Goal: Transaction & Acquisition: Purchase product/service

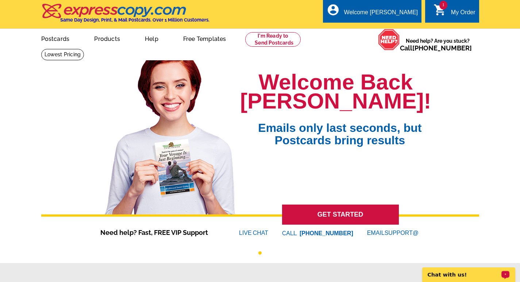
click at [451, 271] on p "Chat with us!" at bounding box center [464, 274] width 72 height 6
click at [449, 15] on link "1 shopping_cart My Order" at bounding box center [454, 12] width 42 height 9
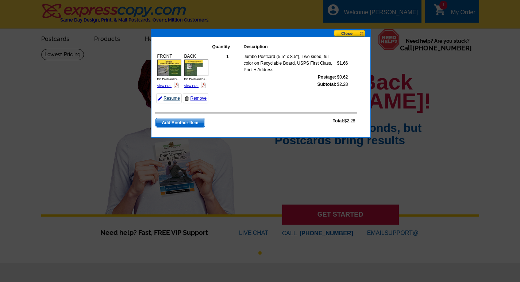
click at [173, 103] on link "Resume" at bounding box center [169, 98] width 26 height 10
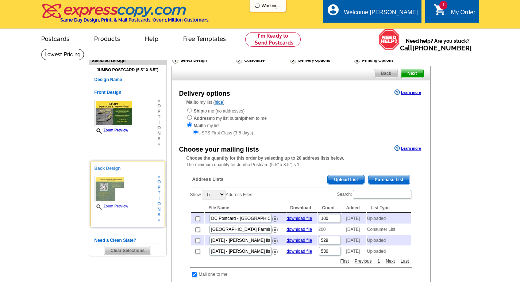
click at [159, 190] on span "p" at bounding box center [158, 187] width 3 height 5
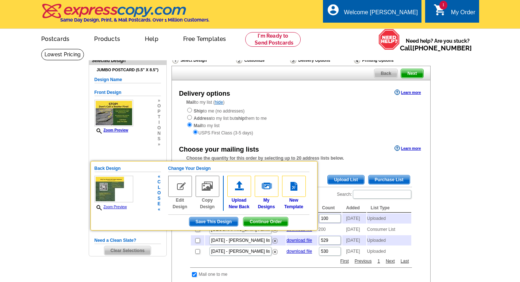
click at [183, 191] on img at bounding box center [180, 185] width 24 height 21
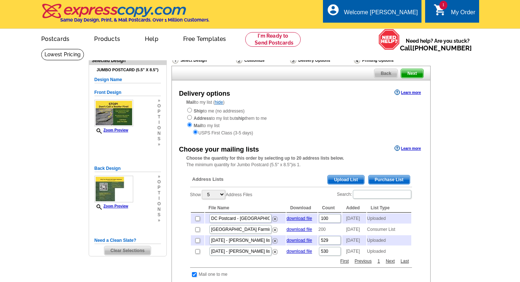
click at [294, 137] on div "Delivery options Learn more Mail to my list ( hide ) Ship to me (no addresses) …" at bounding box center [300, 270] width 259 height 381
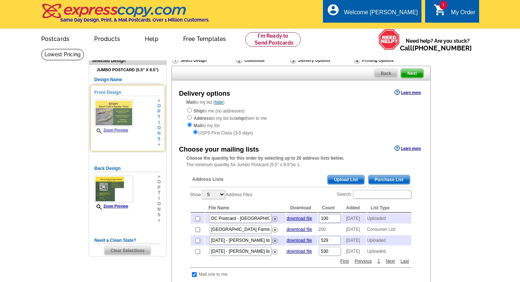
click at [154, 135] on div "Front Design Zoom Preview » o p t i o n s »" at bounding box center [127, 118] width 66 height 58
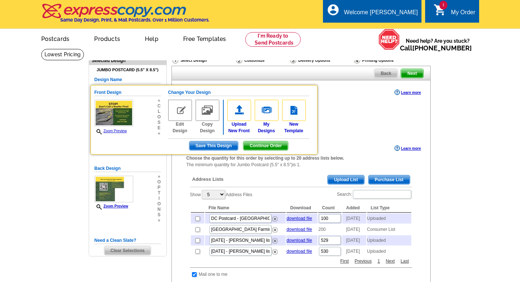
click at [138, 200] on div "Back Design Zoom Preview » o p t i o n s »" at bounding box center [127, 194] width 66 height 58
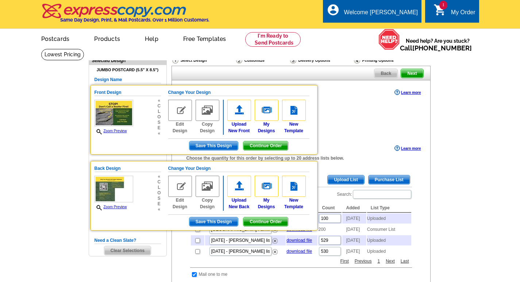
click at [206, 225] on span "Save This Design" at bounding box center [213, 221] width 49 height 9
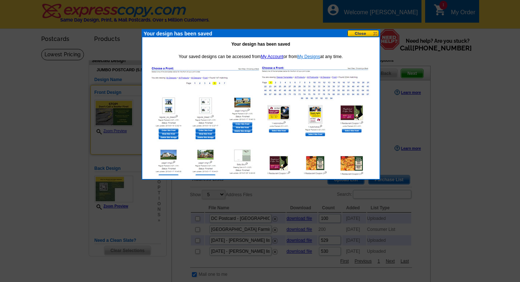
click at [305, 56] on link "My Designs" at bounding box center [308, 56] width 23 height 5
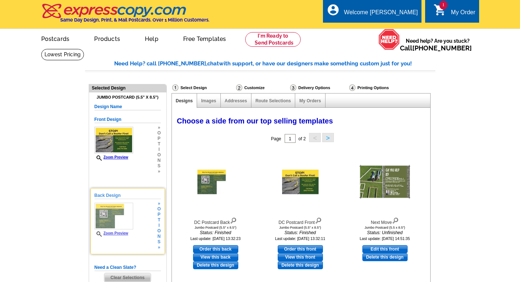
click at [159, 223] on span "t" at bounding box center [158, 219] width 3 height 5
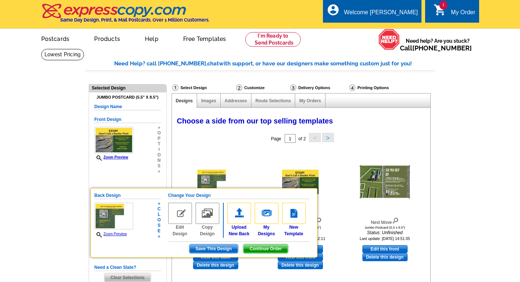
click at [203, 133] on div "Page 1 of 2 < >" at bounding box center [302, 138] width 258 height 15
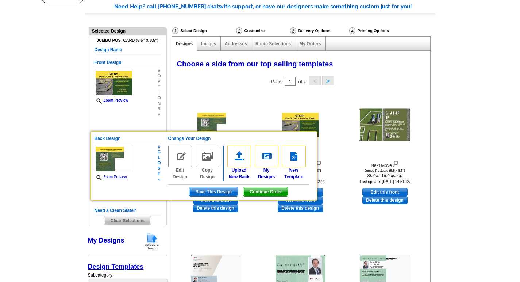
scroll to position [152, 0]
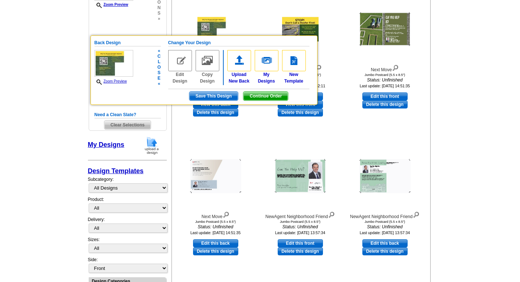
click at [214, 98] on span "Save This Design" at bounding box center [213, 96] width 49 height 9
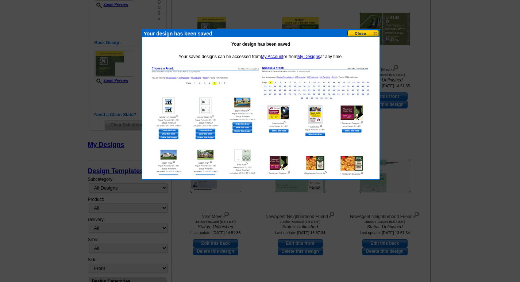
click at [370, 32] on button at bounding box center [363, 33] width 32 height 7
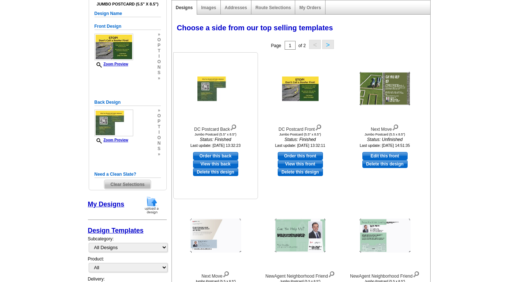
scroll to position [74, 0]
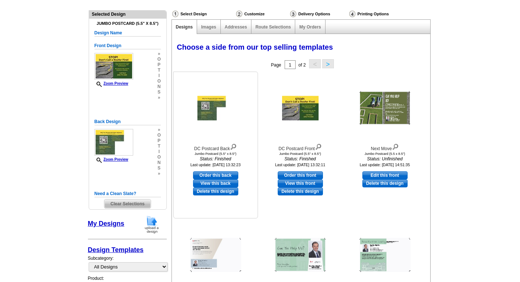
click at [219, 123] on div at bounding box center [215, 108] width 80 height 66
click at [126, 208] on span "Clear Selections" at bounding box center [127, 203] width 46 height 9
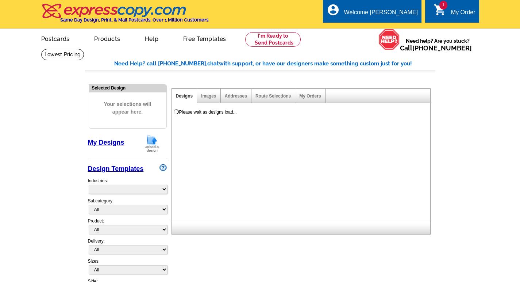
select select "785"
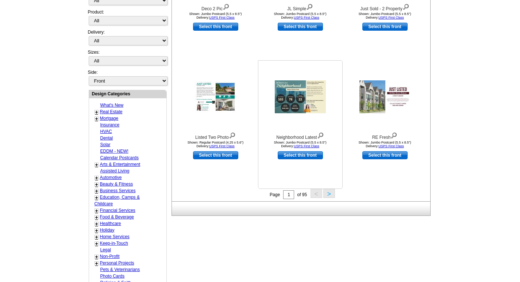
scroll to position [210, 0]
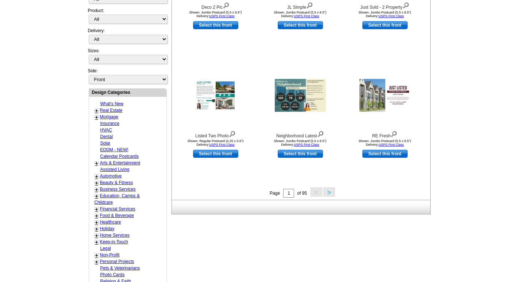
click at [330, 192] on button ">" at bounding box center [329, 191] width 12 height 9
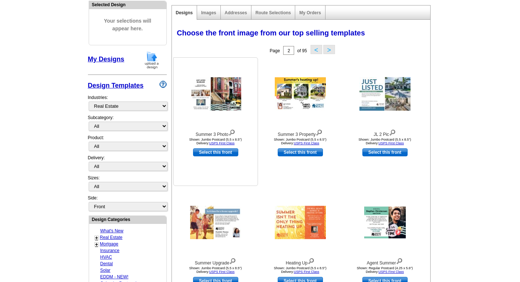
scroll to position [0, 0]
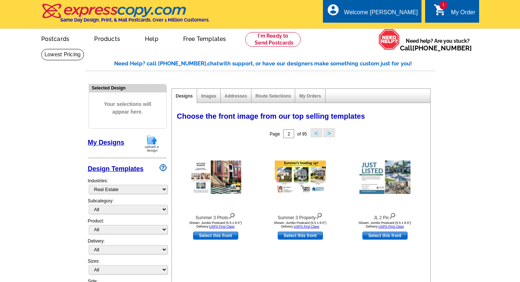
click at [120, 142] on link "My Designs" at bounding box center [106, 142] width 36 height 7
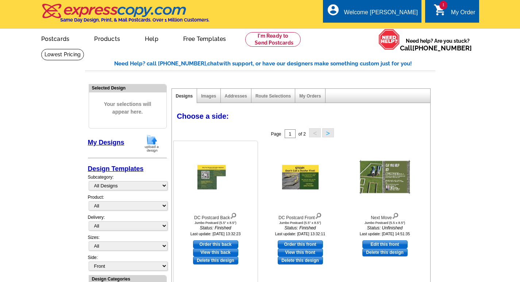
click at [207, 252] on link "View this back" at bounding box center [215, 252] width 45 height 8
click at [210, 96] on link "Images" at bounding box center [208, 95] width 15 height 5
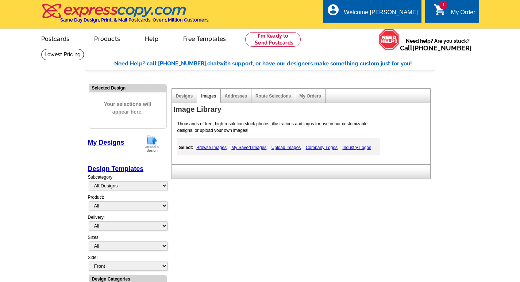
click at [248, 148] on link "My Saved Images" at bounding box center [248, 147] width 39 height 9
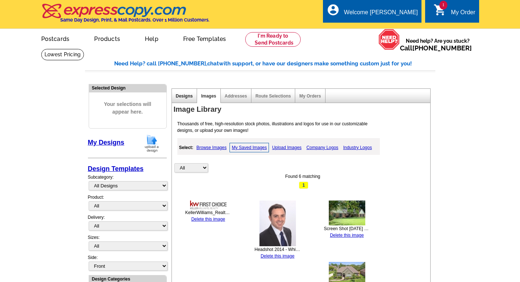
click at [179, 97] on link "Designs" at bounding box center [184, 95] width 17 height 5
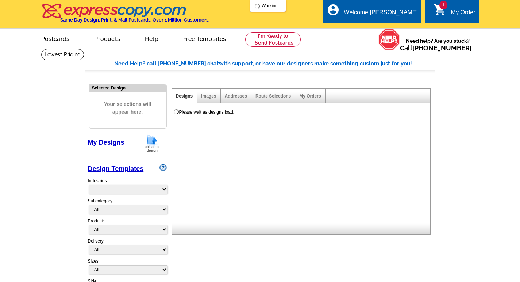
select select "785"
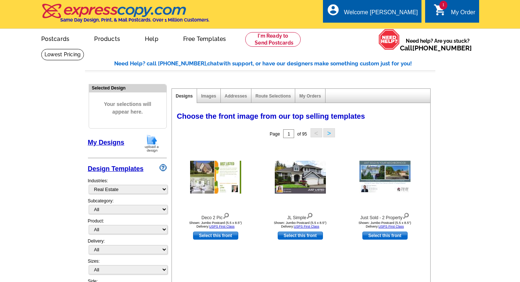
click at [314, 99] on div "My Orders" at bounding box center [310, 96] width 30 height 14
click at [314, 98] on div "My Orders" at bounding box center [310, 96] width 30 height 14
click at [112, 140] on link "My Designs" at bounding box center [106, 142] width 36 height 7
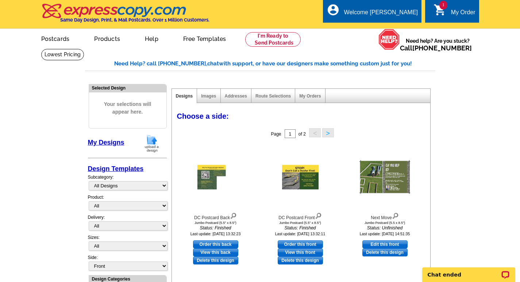
click at [152, 142] on img at bounding box center [151, 143] width 19 height 19
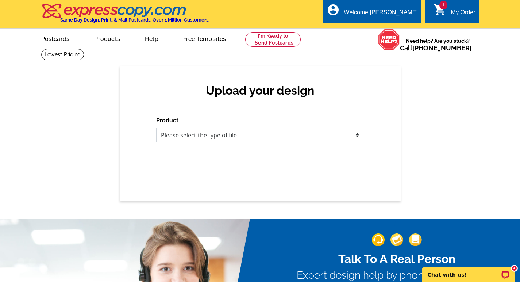
select select "1"
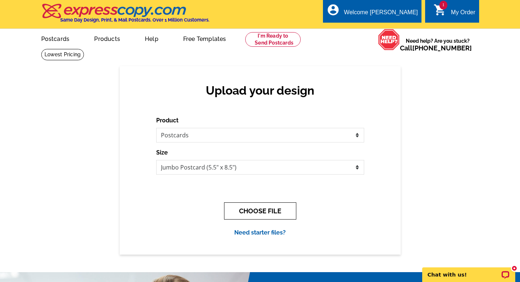
click at [270, 210] on button "CHOOSE FILE" at bounding box center [260, 210] width 72 height 17
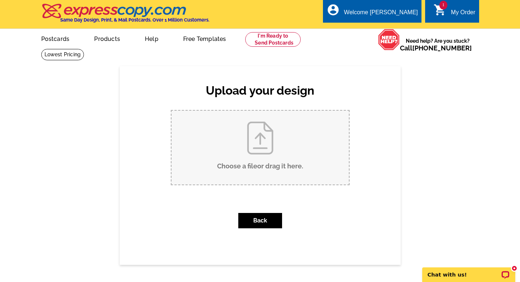
click at [264, 157] on input "Choose a file or drag it here ." at bounding box center [259, 148] width 177 height 74
type input "C:\fakepath\DC Postcard 2.pdf"
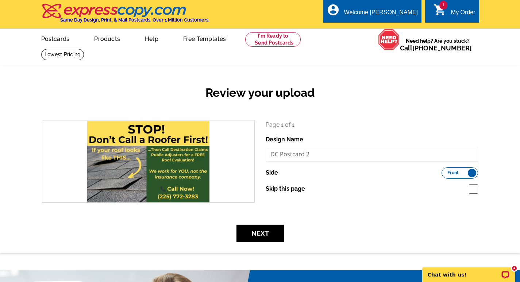
click at [473, 175] on label "Front Back" at bounding box center [459, 172] width 36 height 11
click at [445, 171] on input "Front Back" at bounding box center [445, 171] width 0 height 0
click at [449, 171] on label "Front Back" at bounding box center [459, 172] width 36 height 11
click at [445, 171] on input "Front Back" at bounding box center [445, 171] width 0 height 0
click at [268, 233] on button "Next" at bounding box center [259, 232] width 47 height 17
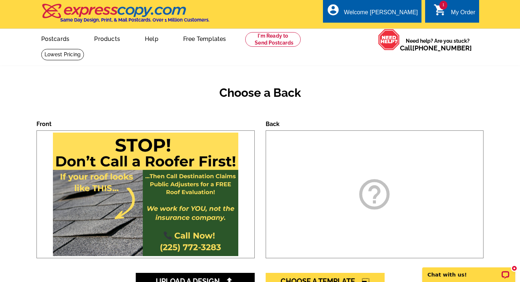
click at [364, 195] on icon "help_outline" at bounding box center [374, 194] width 36 height 36
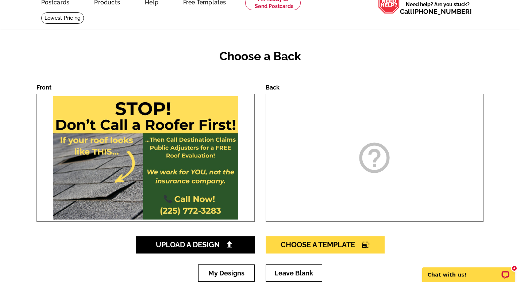
scroll to position [99, 0]
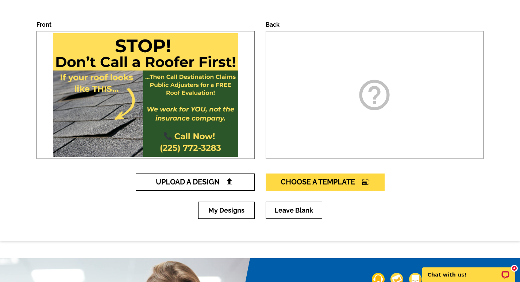
click at [220, 185] on span "Upload A Design" at bounding box center [195, 181] width 78 height 9
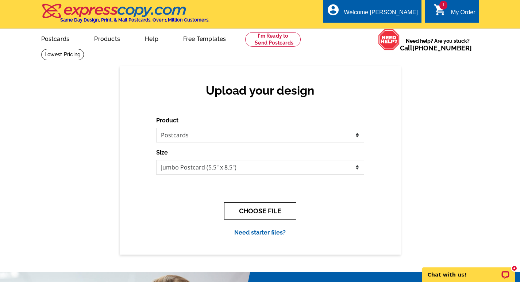
click at [244, 209] on button "CHOOSE FILE" at bounding box center [260, 210] width 72 height 17
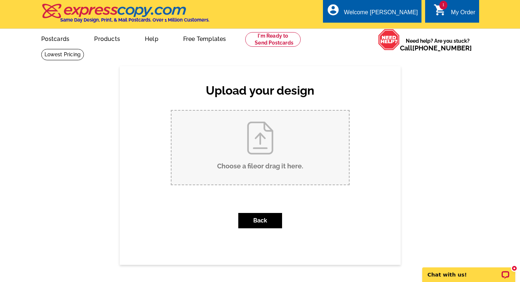
click at [246, 135] on input "Choose a file or drag it here ." at bounding box center [259, 148] width 177 height 74
type input "C:\fakepath\DC Postcard 2-2.pdf"
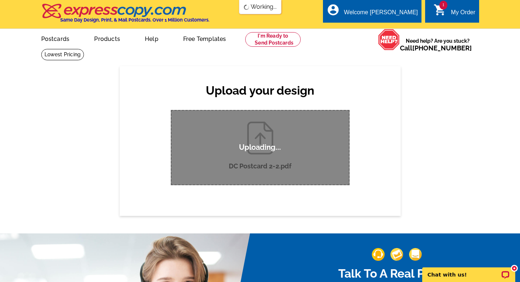
click at [459, 10] on div "My Order" at bounding box center [463, 14] width 24 height 10
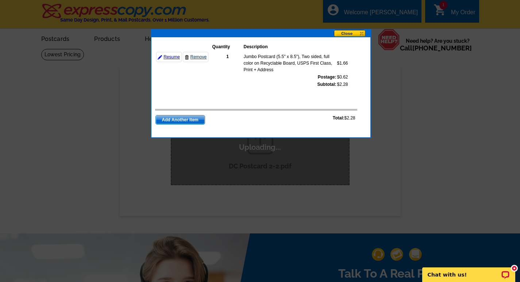
click at [201, 58] on link "Remove" at bounding box center [196, 57] width 26 height 10
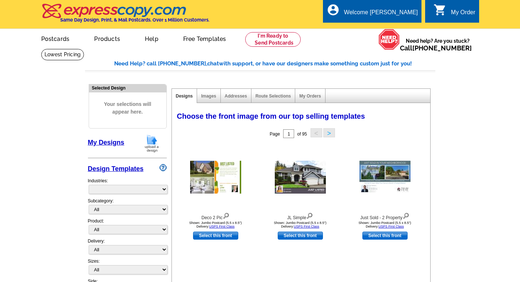
select select "785"
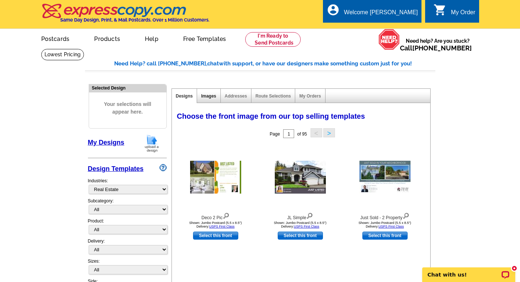
click at [209, 95] on link "Images" at bounding box center [208, 95] width 15 height 5
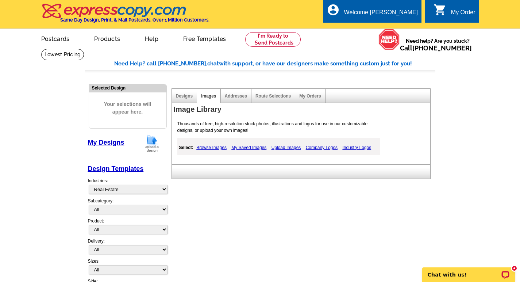
click at [124, 142] on div "My Designs" at bounding box center [127, 145] width 79 height 22
click at [119, 143] on link "My Designs" at bounding box center [106, 142] width 36 height 7
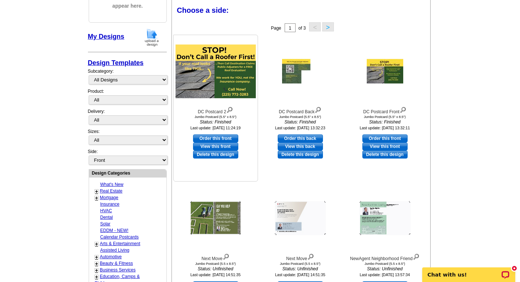
scroll to position [62, 0]
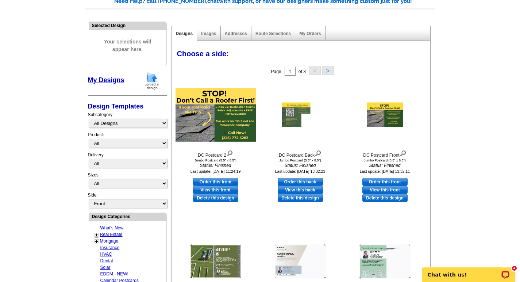
click at [151, 78] on img at bounding box center [151, 80] width 19 height 19
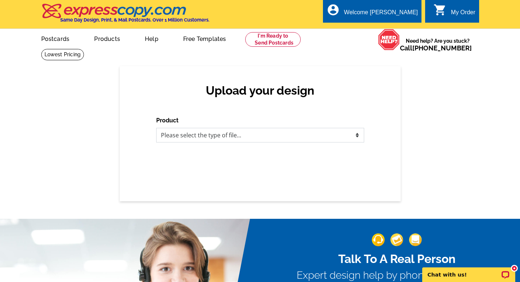
select select "1"
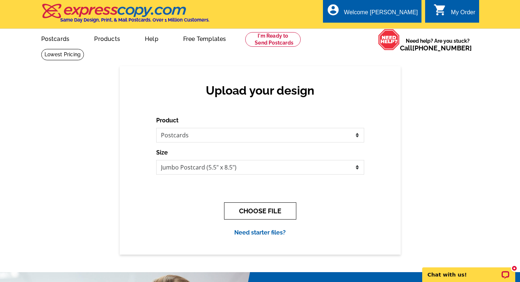
click at [261, 203] on button "CHOOSE FILE" at bounding box center [260, 210] width 72 height 17
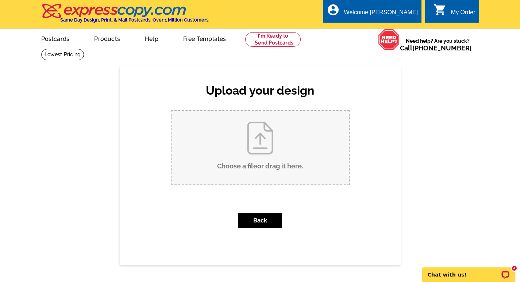
click at [261, 161] on input "Choose a file or drag it here ." at bounding box center [259, 148] width 177 height 74
type input "C:\fakepath\DC Postcard 2-2.pdf"
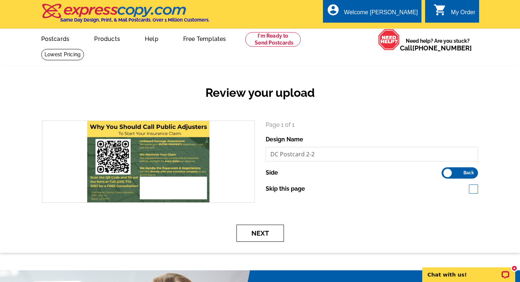
click at [258, 232] on button "Next" at bounding box center [259, 232] width 47 height 17
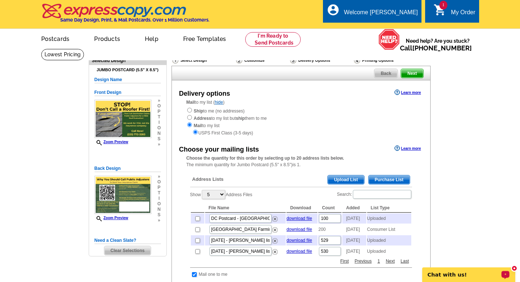
click at [473, 269] on div "Chat with us!" at bounding box center [468, 274] width 93 height 15
click at [321, 138] on div "Delivery options Learn more Mail to my list ( hide ) Ship to me (no addresses) …" at bounding box center [300, 270] width 259 height 381
click at [350, 146] on div "Choose your mailing lists Learn more" at bounding box center [301, 147] width 258 height 9
click at [351, 175] on span "Upload List" at bounding box center [346, 179] width 36 height 9
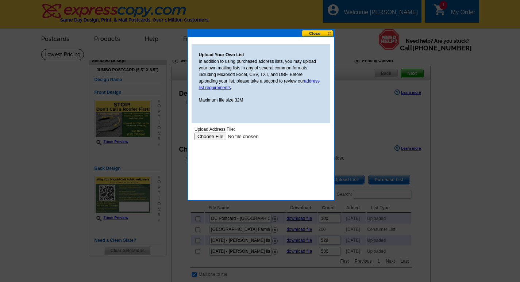
click at [220, 135] on input "file" at bounding box center [240, 136] width 92 height 8
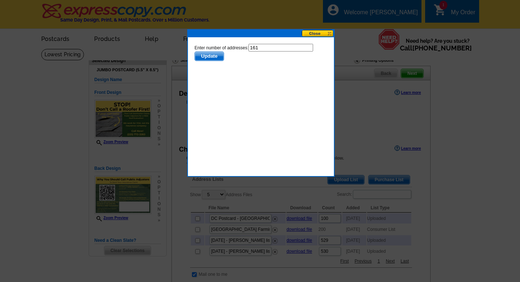
drag, startPoint x: 258, startPoint y: 48, endPoint x: 252, endPoint y: 47, distance: 5.9
click at [252, 47] on input "161" at bounding box center [280, 48] width 65 height 8
click at [308, 34] on button at bounding box center [318, 33] width 32 height 7
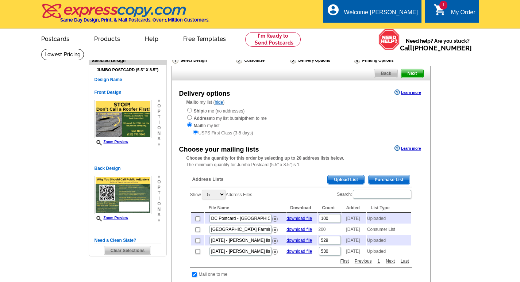
click at [327, 123] on div "Ship to me (no addresses) Address to my list but ship them to me Mail to my lis…" at bounding box center [300, 121] width 229 height 29
click at [350, 178] on span "Upload List" at bounding box center [346, 179] width 36 height 9
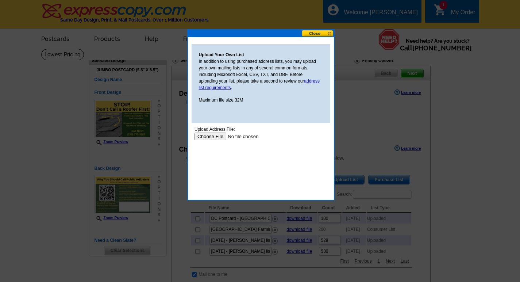
click at [213, 140] on body "Upload Address File: Upload" at bounding box center [260, 159] width 133 height 66
click at [214, 136] on input "file" at bounding box center [240, 136] width 92 height 8
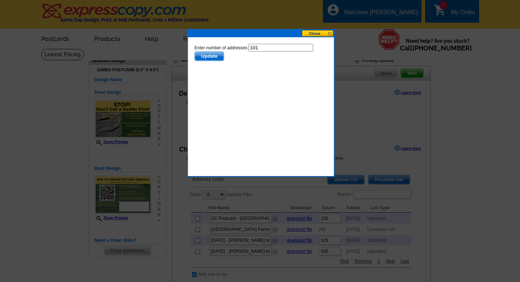
click at [260, 46] on input "101" at bounding box center [280, 48] width 65 height 8
type input "100"
click at [208, 55] on span "Update" at bounding box center [208, 56] width 29 height 9
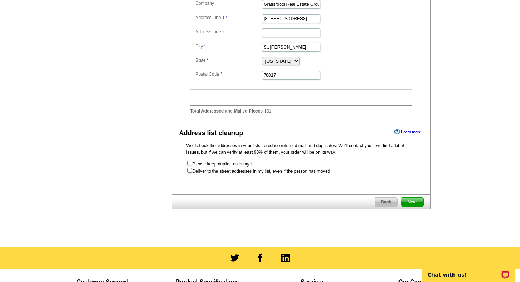
scroll to position [326, 0]
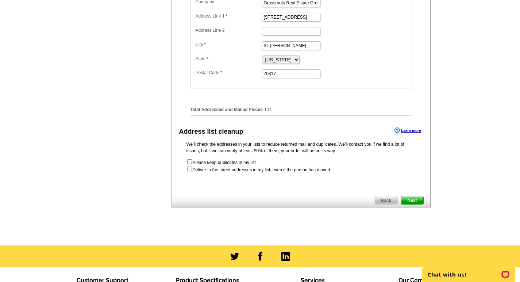
click at [191, 171] on input "checkbox" at bounding box center [189, 168] width 5 height 5
checkbox input "true"
radio input "true"
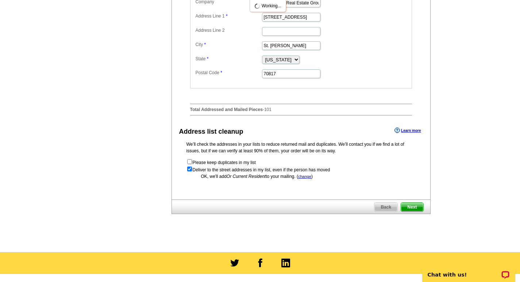
scroll to position [0, 0]
click at [413, 211] on span "Next" at bounding box center [412, 206] width 22 height 9
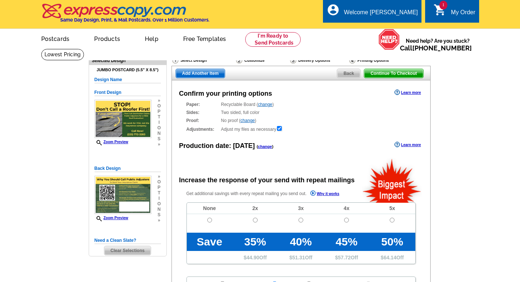
radio input "false"
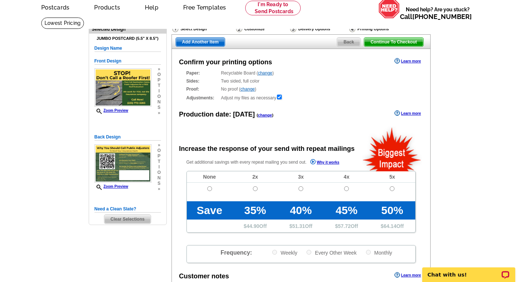
scroll to position [28, 0]
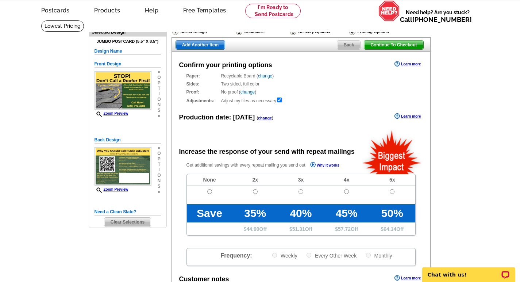
click at [403, 44] on span "Continue To Checkout" at bounding box center [393, 44] width 59 height 9
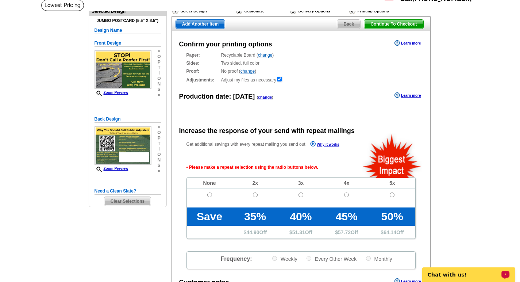
click at [462, 273] on p "Chat with us!" at bounding box center [464, 274] width 72 height 6
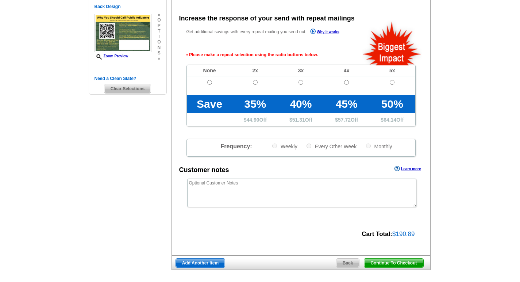
scroll to position [162, 0]
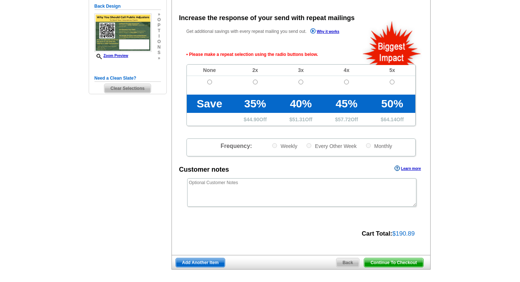
click at [480, 91] on main "Need Help? call [PHONE_NUMBER], chat with support, or have our designers make s…" at bounding box center [260, 97] width 520 height 421
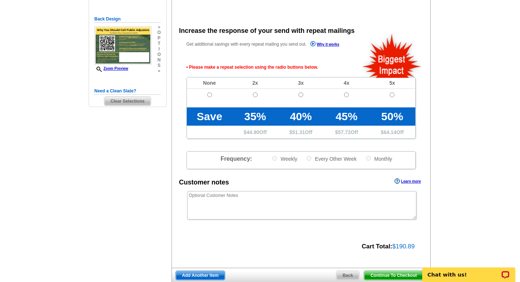
scroll to position [275, 0]
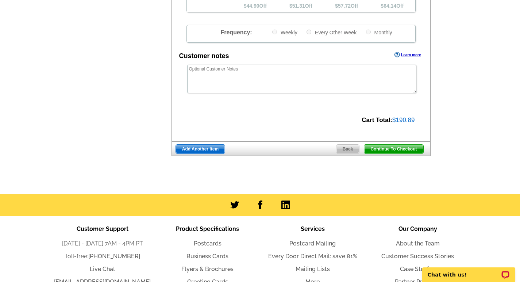
click at [386, 147] on span "Continue To Checkout" at bounding box center [393, 148] width 59 height 9
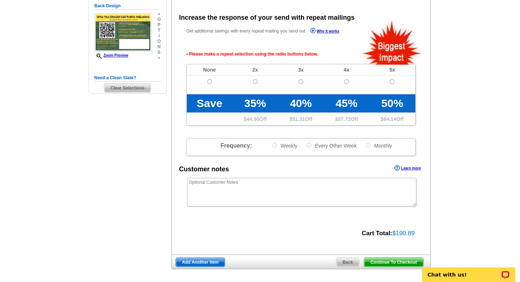
scroll to position [162, 0]
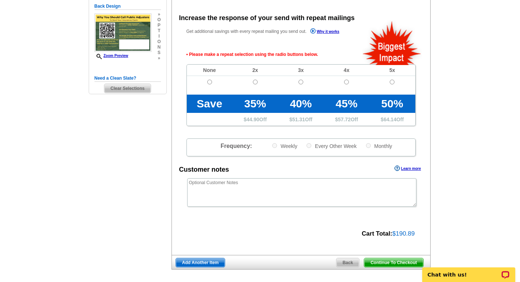
click at [209, 80] on input "radio" at bounding box center [209, 82] width 5 height 5
radio input "true"
click at [401, 260] on span "Continue To Checkout" at bounding box center [393, 262] width 59 height 9
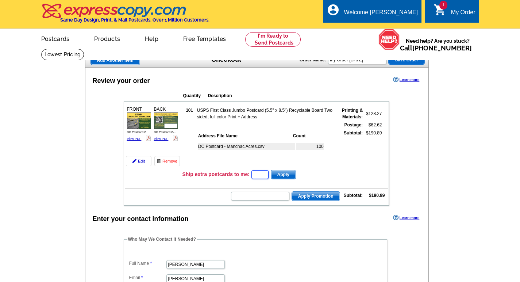
click at [266, 177] on input "text" at bounding box center [259, 174] width 17 height 9
click at [267, 196] on form "Apply Promotion" at bounding box center [284, 196] width 109 height 10
click at [267, 200] on input "text" at bounding box center [260, 196] width 58 height 9
type input "SMS100t"
click at [313, 200] on span "Apply Promotion" at bounding box center [316, 196] width 48 height 9
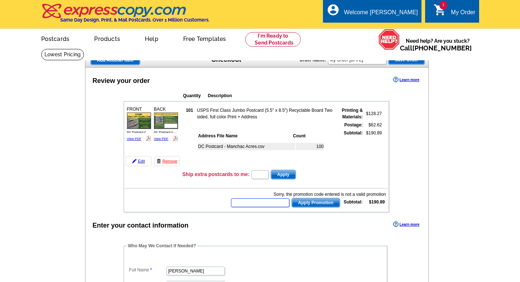
click at [274, 205] on input "text" at bounding box center [260, 202] width 58 height 9
click at [258, 206] on input "text" at bounding box center [260, 202] width 58 height 9
type input "CC2330"
click at [308, 207] on span "Apply Promotion" at bounding box center [316, 202] width 48 height 9
